Goal: Task Accomplishment & Management: Use online tool/utility

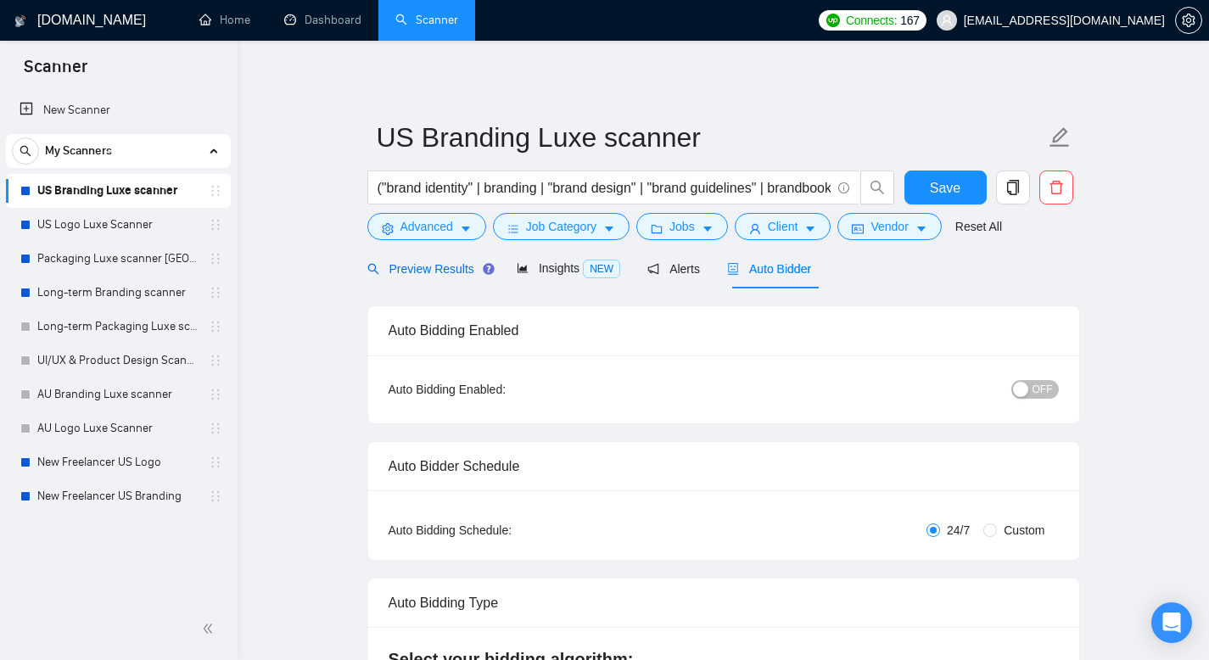
click at [446, 273] on span "Preview Results" at bounding box center [428, 269] width 122 height 14
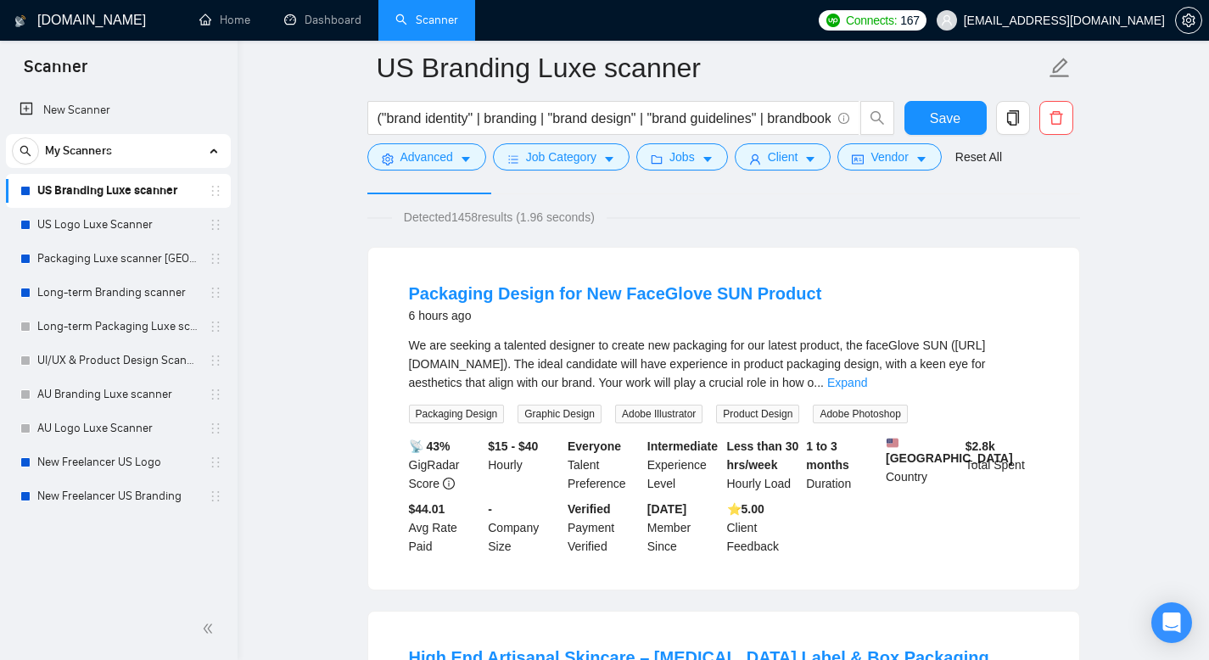
scroll to position [109, 0]
click at [586, 288] on link "Packaging Design for New FaceGlove SUN Product" at bounding box center [615, 292] width 413 height 19
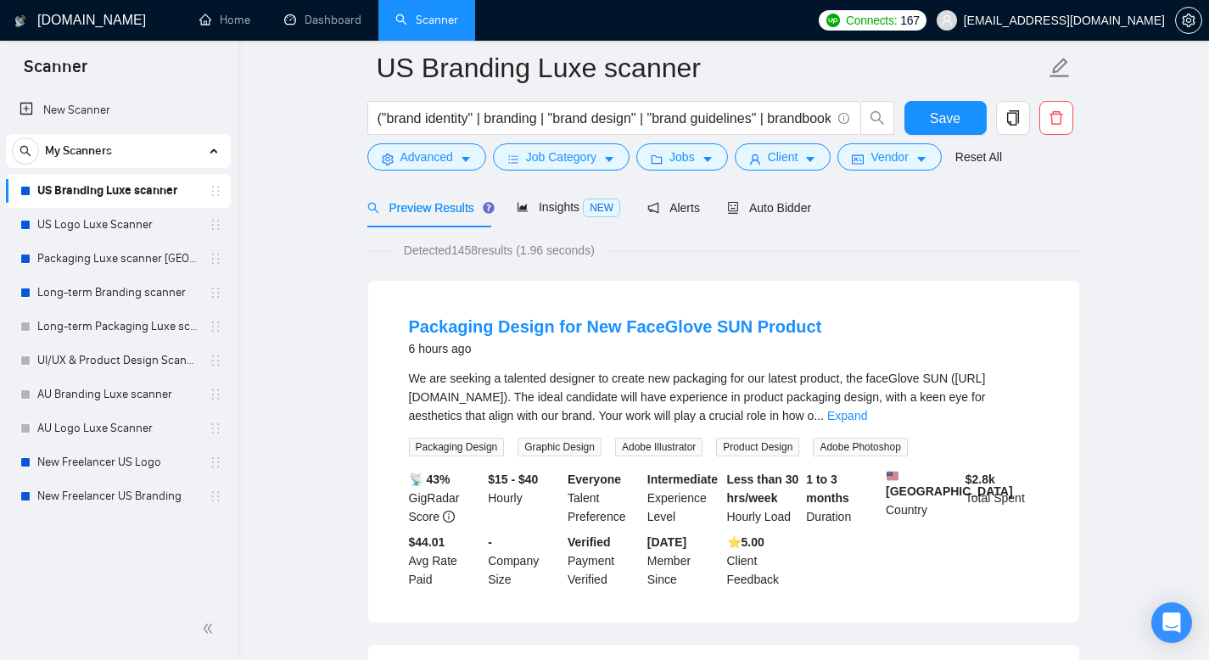
scroll to position [0, 0]
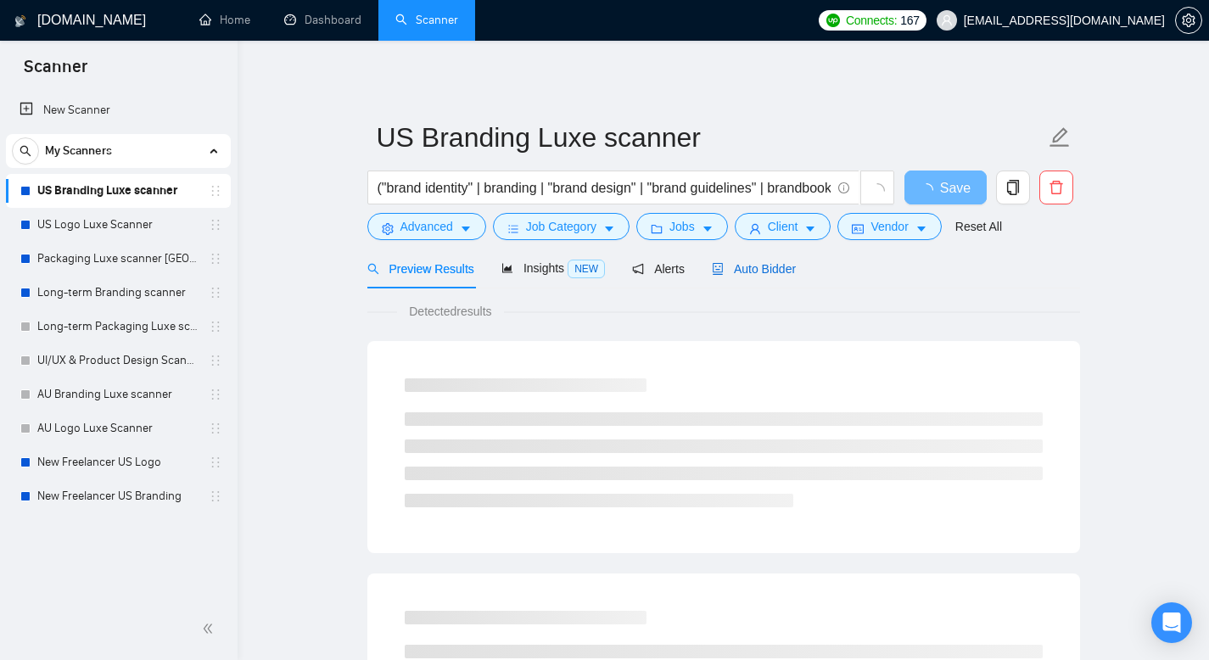
click at [755, 265] on span "Auto Bidder" at bounding box center [754, 269] width 84 height 14
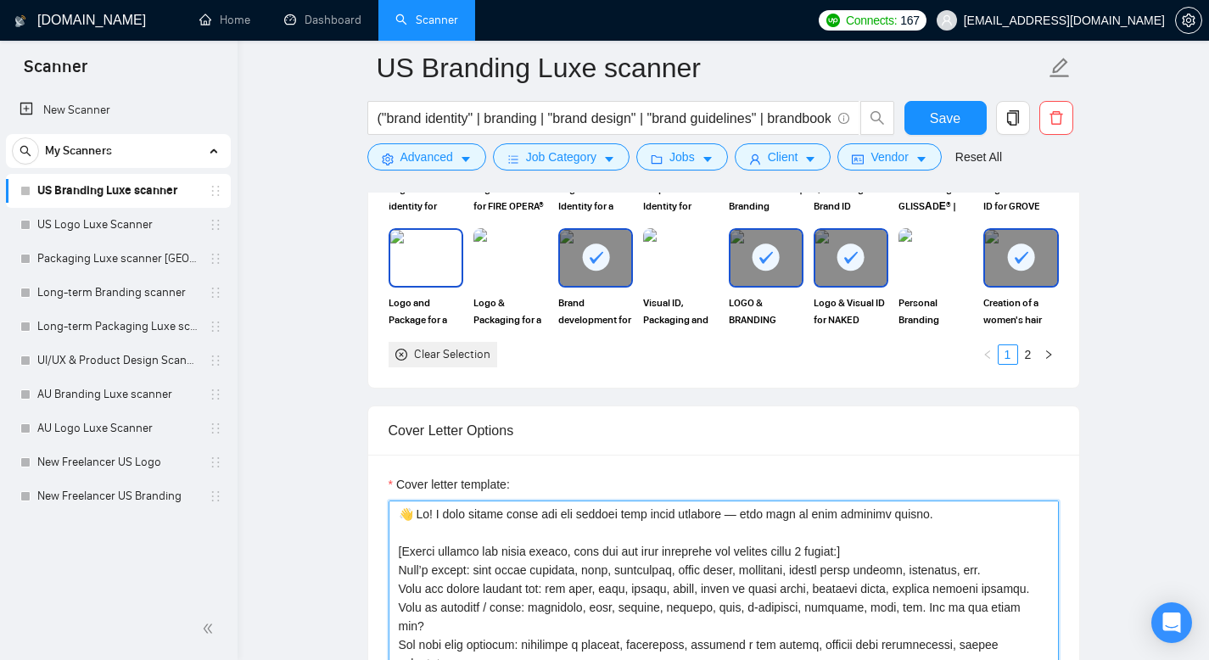
scroll to position [1758, 0]
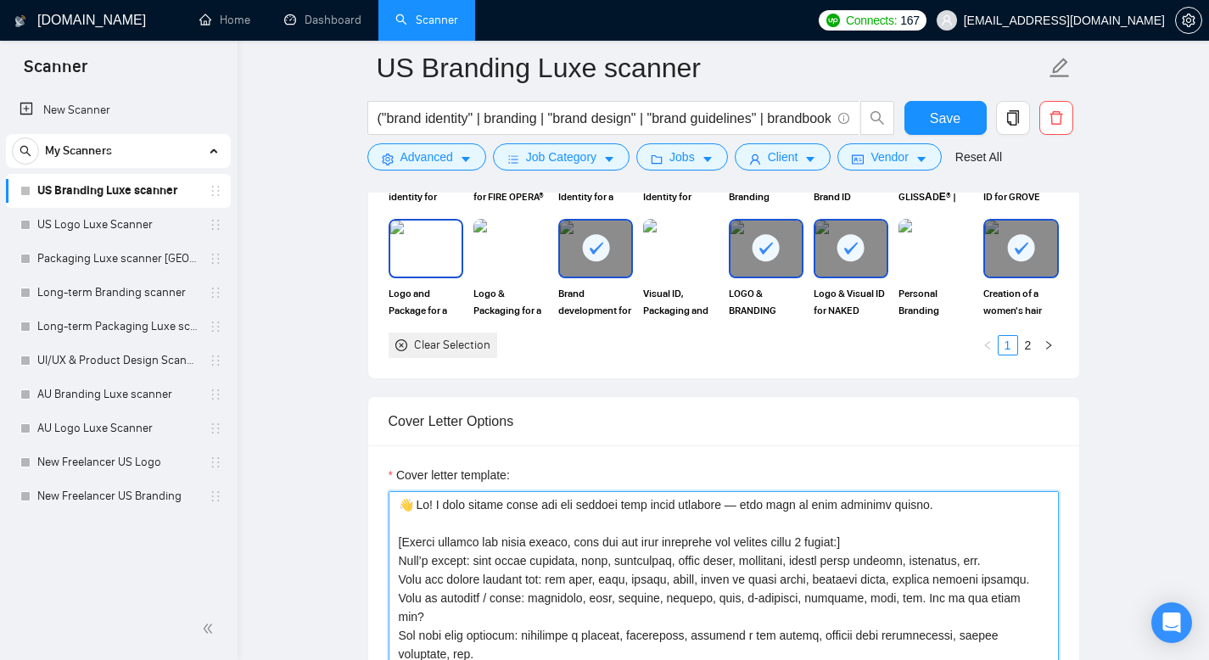
drag, startPoint x: 619, startPoint y: 588, endPoint x: 459, endPoint y: 294, distance: 334.9
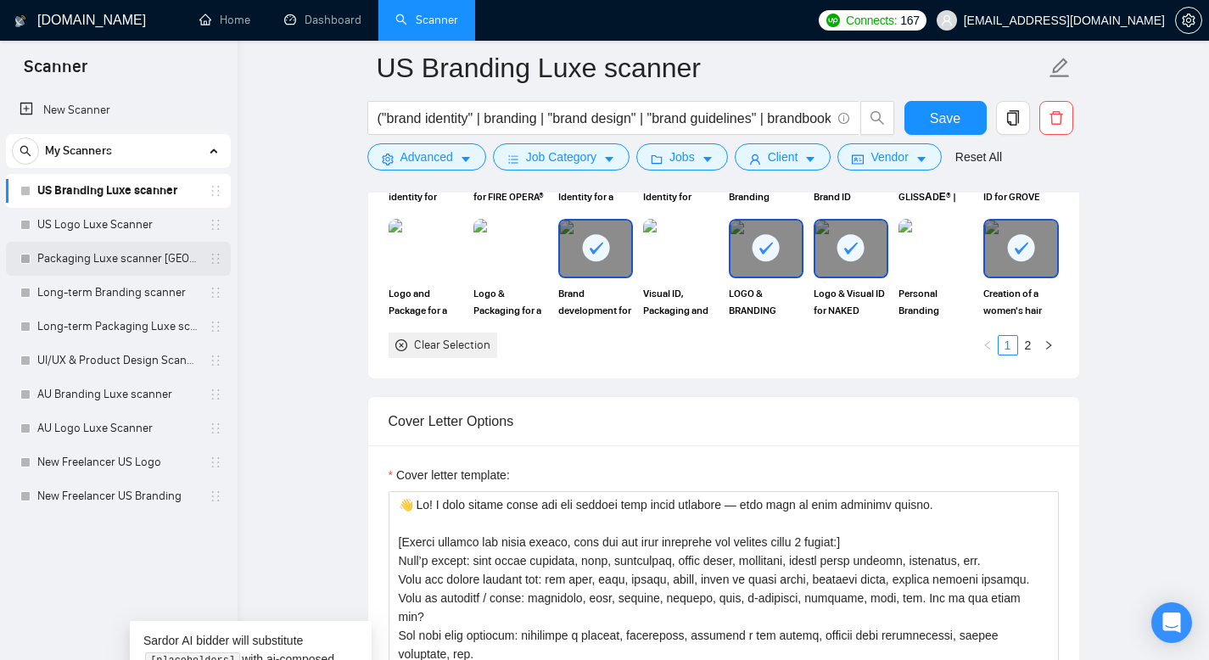
click at [130, 260] on link "Packaging Luxe scanner [GEOGRAPHIC_DATA]" at bounding box center [117, 259] width 161 height 34
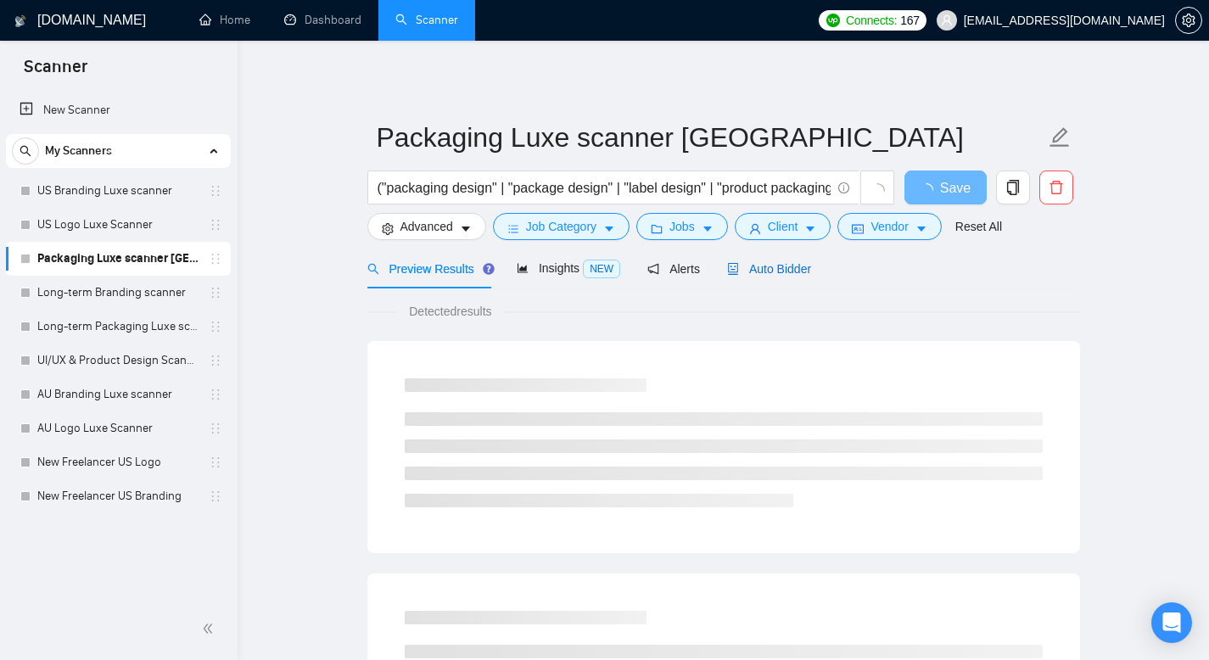
click at [791, 266] on span "Auto Bidder" at bounding box center [769, 269] width 84 height 14
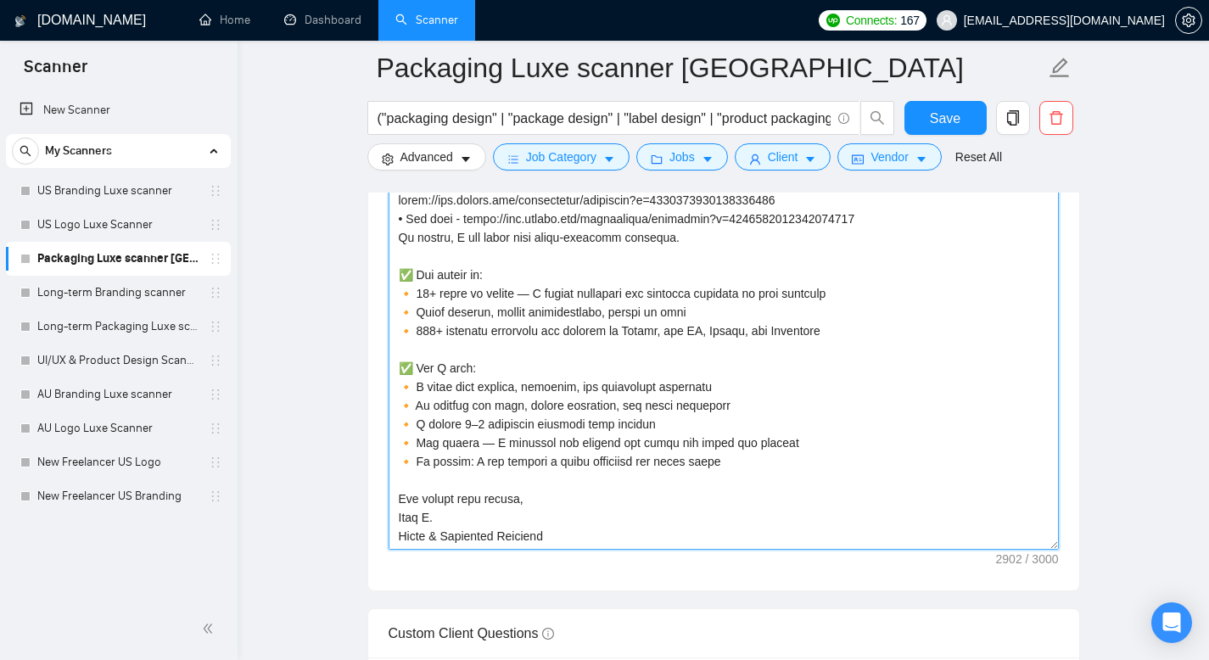
scroll to position [2057, 0]
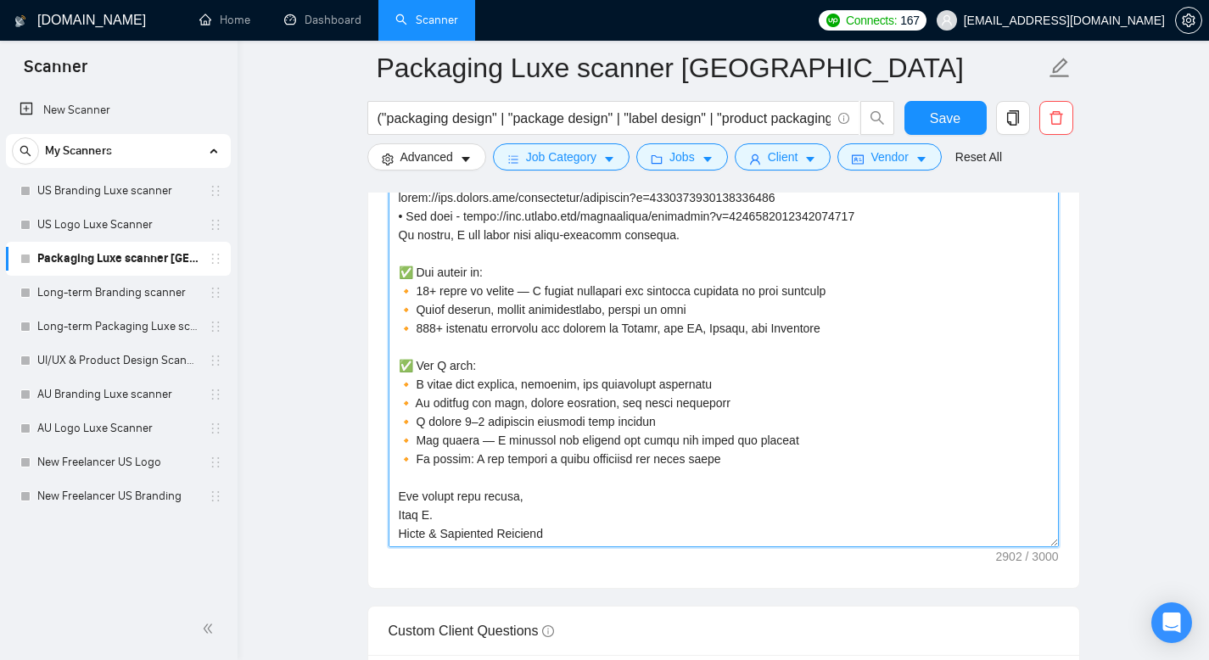
drag, startPoint x: 416, startPoint y: 563, endPoint x: 617, endPoint y: 579, distance: 201.7
click at [617, 579] on div "Cover letter template:" at bounding box center [723, 354] width 711 height 468
